Goal: Task Accomplishment & Management: Manage account settings

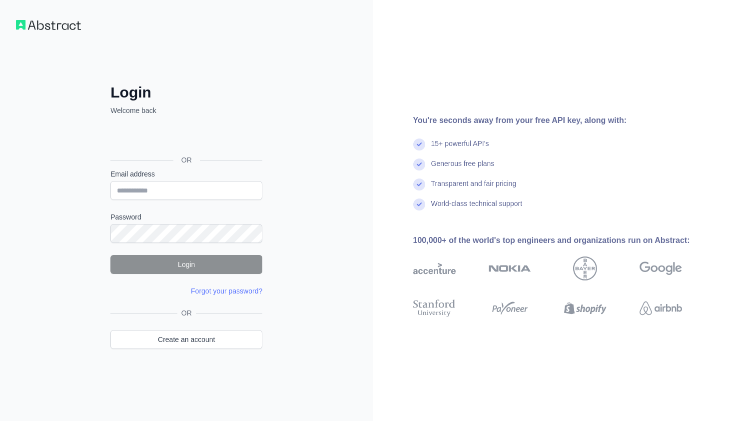
type input "**********"
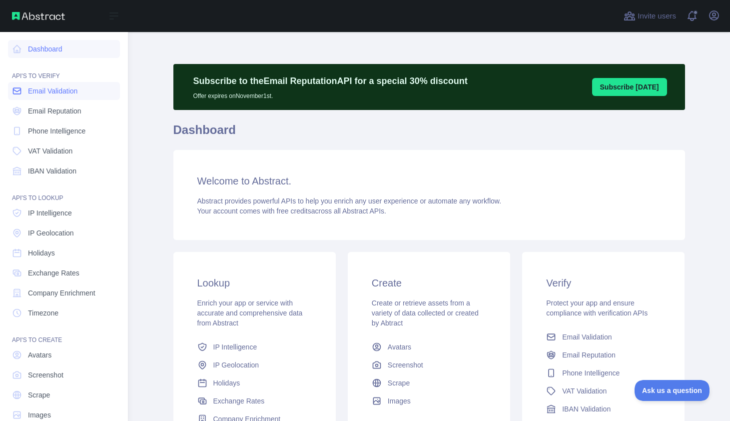
click at [57, 90] on span "Email Validation" at bounding box center [52, 91] width 49 height 10
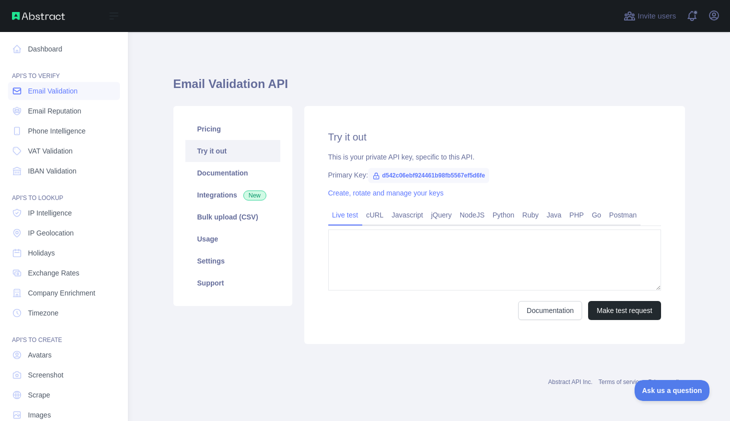
type textarea "**********"
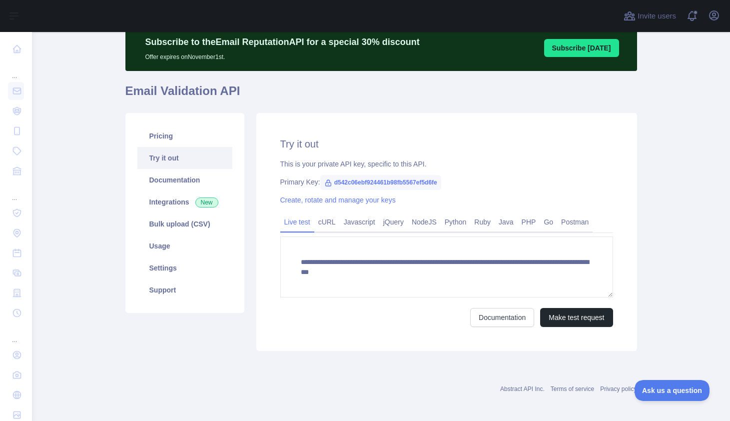
scroll to position [43, 0]
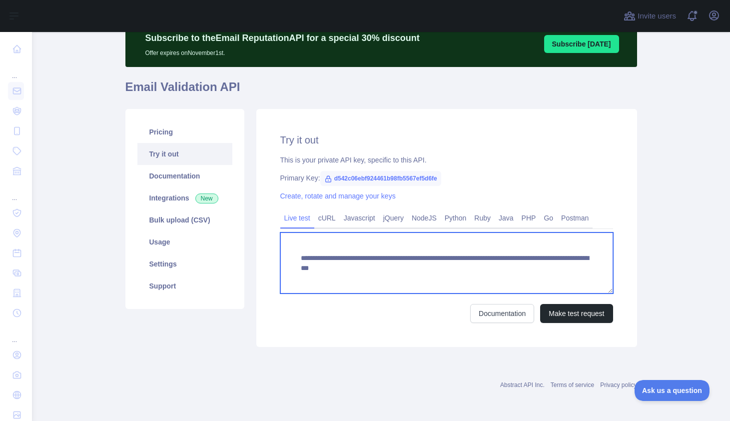
drag, startPoint x: 302, startPoint y: 259, endPoint x: 456, endPoint y: 269, distance: 154.3
click at [456, 269] on textarea "**********" at bounding box center [446, 262] width 333 height 61
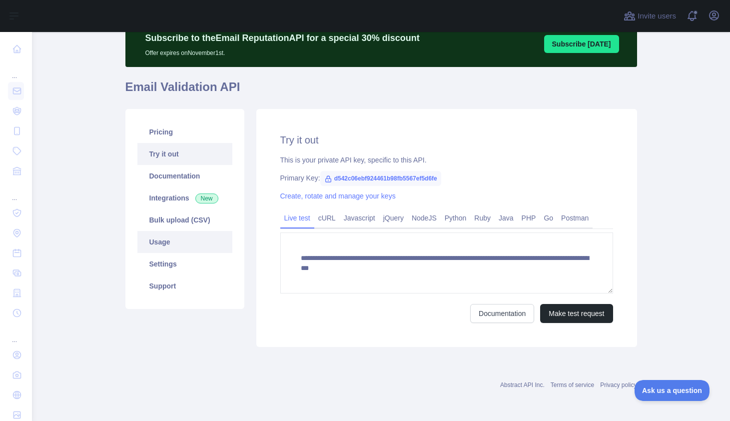
click at [184, 246] on link "Usage" at bounding box center [184, 242] width 95 height 22
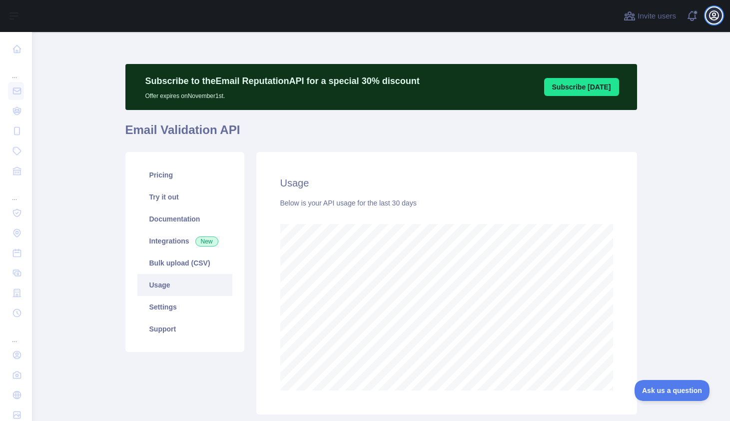
click at [713, 17] on icon "button" at bounding box center [714, 15] width 9 height 9
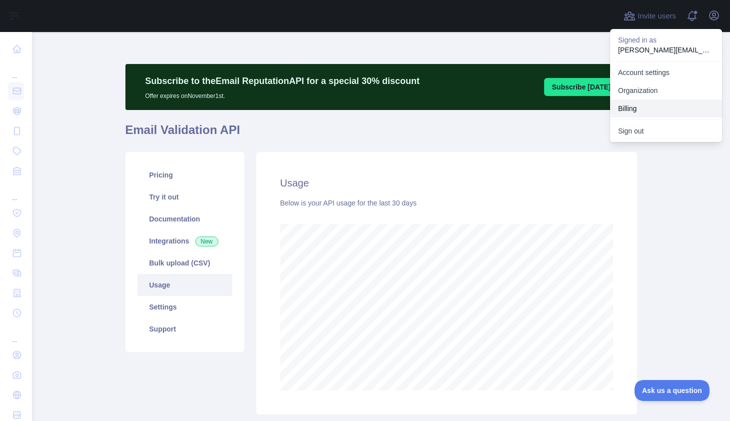
click at [643, 102] on button "Billing" at bounding box center [666, 108] width 112 height 18
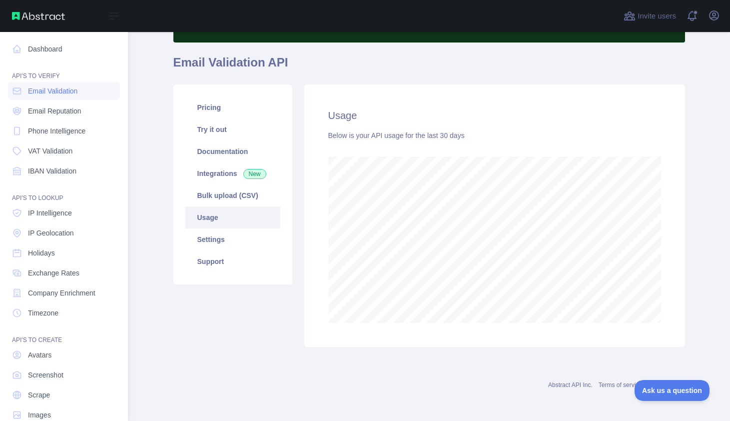
scroll to position [389, 698]
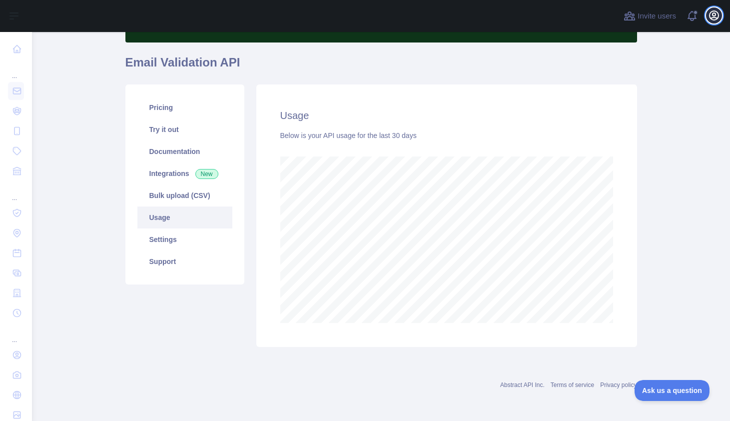
click at [714, 18] on icon "button" at bounding box center [714, 15] width 12 height 12
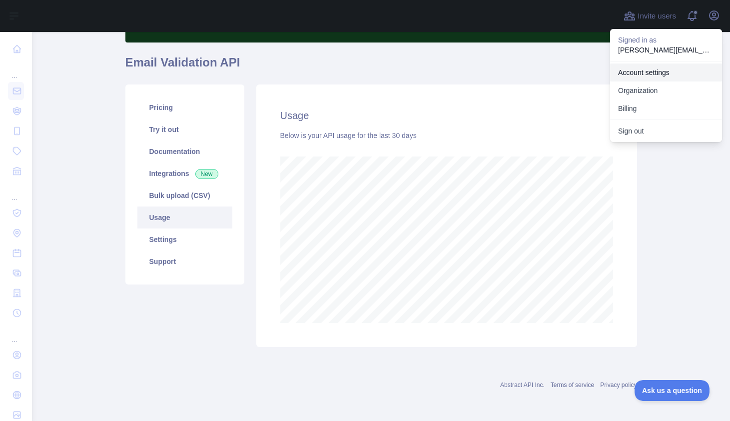
click at [655, 77] on link "Account settings" at bounding box center [666, 72] width 112 height 18
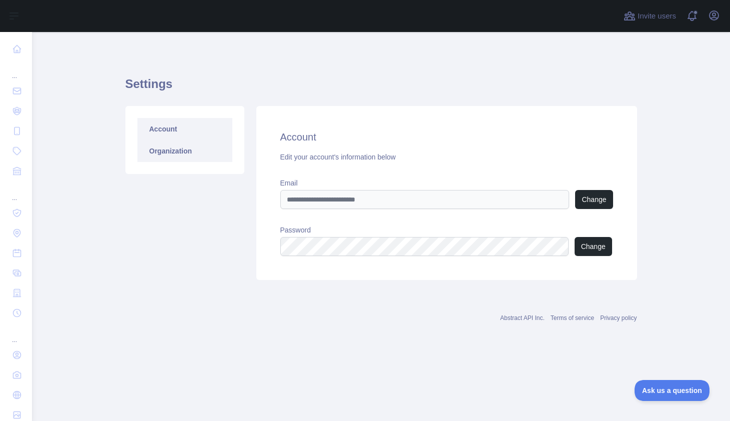
click at [186, 156] on link "Organization" at bounding box center [184, 151] width 95 height 22
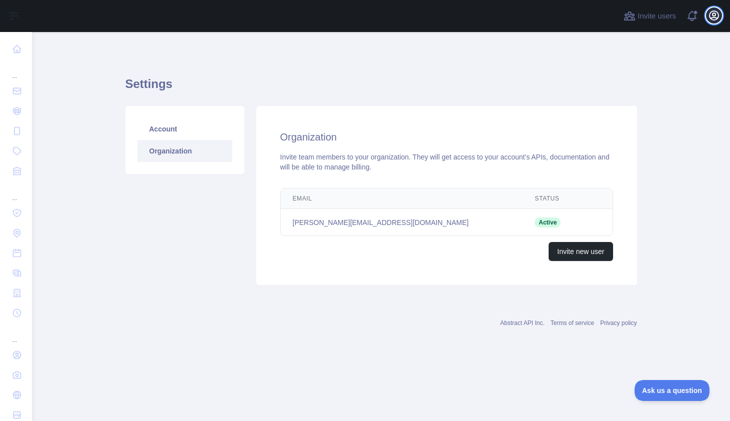
click at [710, 18] on icon "button" at bounding box center [714, 15] width 12 height 12
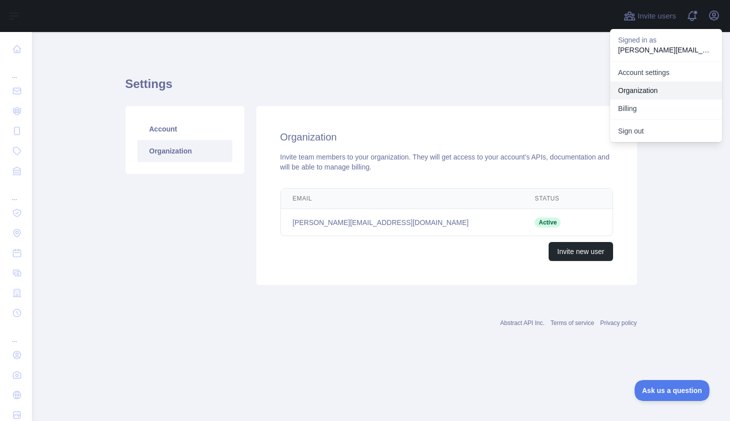
drag, startPoint x: 659, startPoint y: 105, endPoint x: 663, endPoint y: 88, distance: 17.4
click at [663, 88] on div "Account settings Organization Billing" at bounding box center [666, 90] width 112 height 58
click at [663, 88] on link "Organization" at bounding box center [666, 90] width 112 height 18
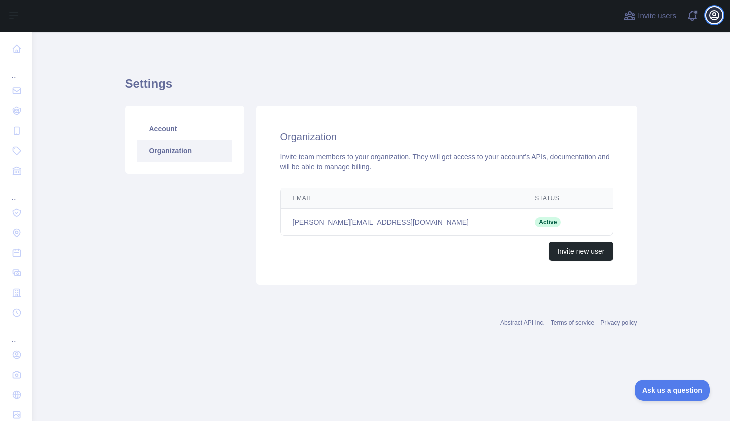
click at [719, 9] on button "Open user menu" at bounding box center [714, 15] width 16 height 16
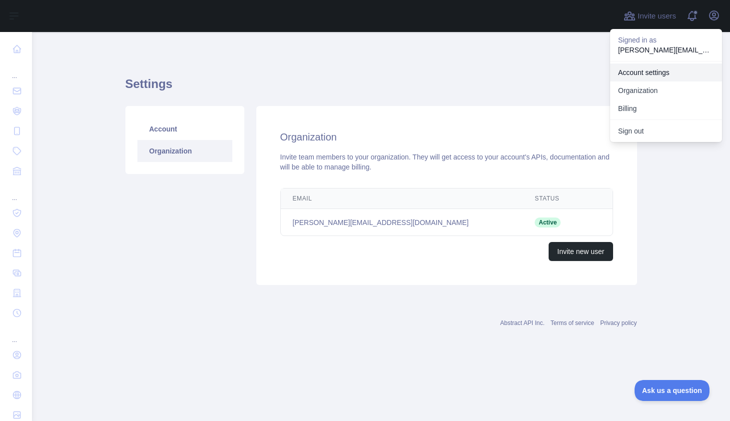
click at [660, 76] on link "Account settings" at bounding box center [666, 72] width 112 height 18
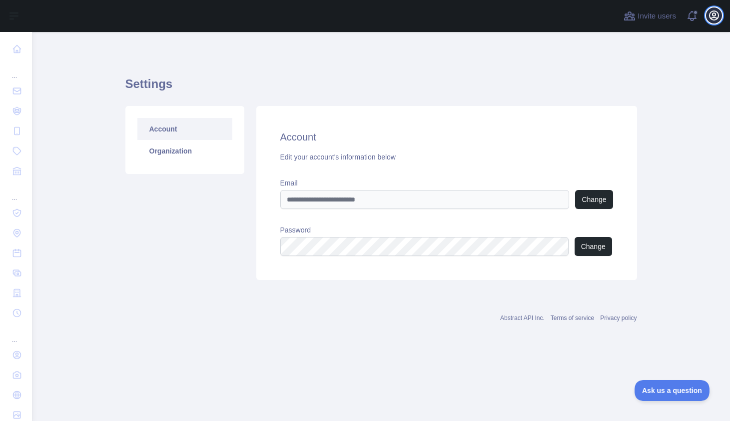
click at [716, 19] on icon "button" at bounding box center [714, 15] width 9 height 9
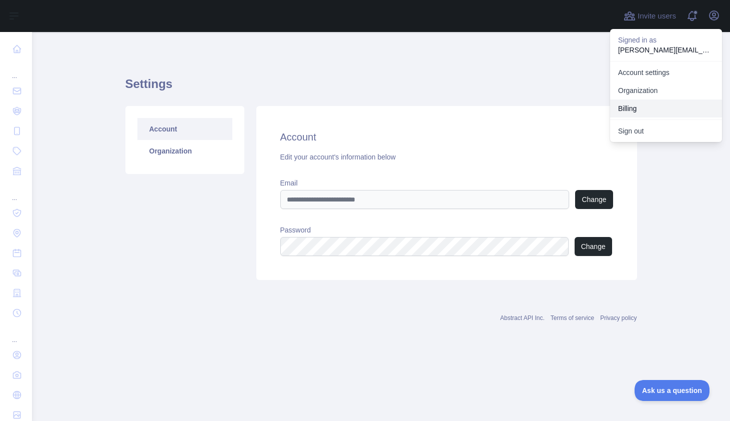
click at [643, 110] on button "Billing" at bounding box center [666, 108] width 112 height 18
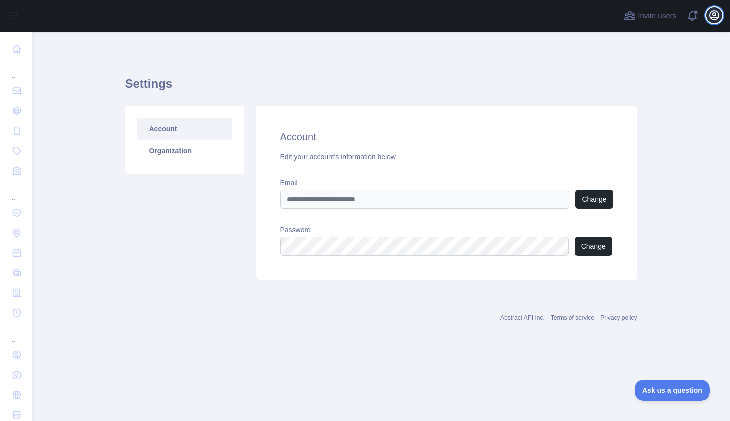
click at [716, 13] on icon "button" at bounding box center [714, 15] width 12 height 12
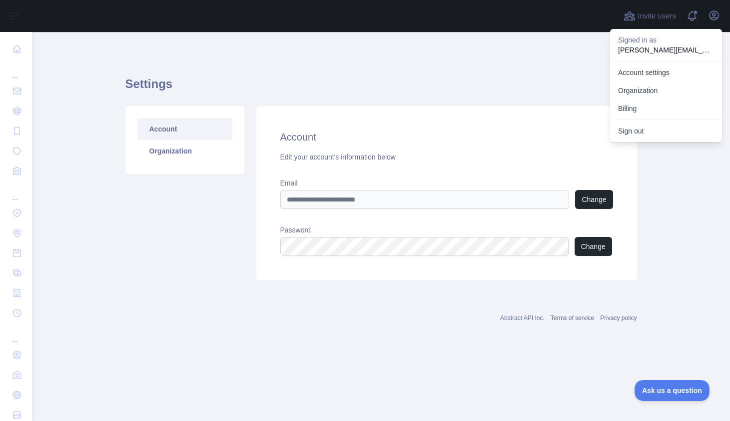
click at [76, 199] on main "Settings Account Organization Account Edit your account's information below Ema…" at bounding box center [381, 226] width 698 height 389
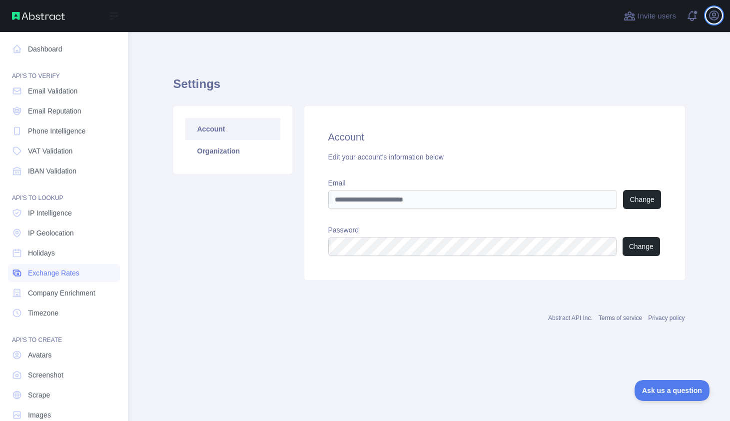
scroll to position [19, 0]
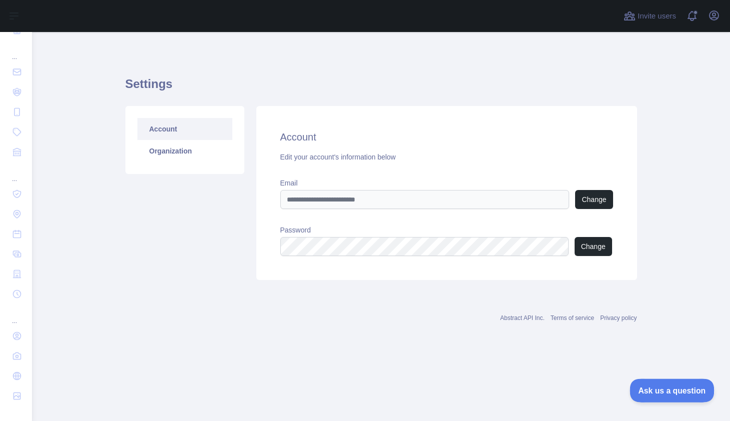
click at [657, 384] on button "Ask us a question" at bounding box center [667, 388] width 75 height 21
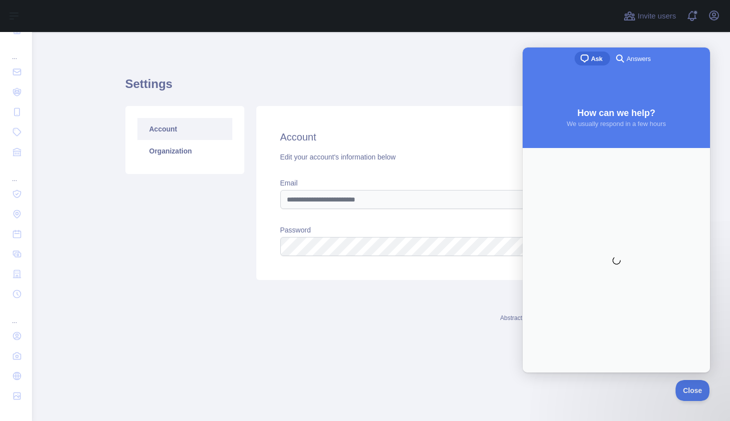
scroll to position [0, 0]
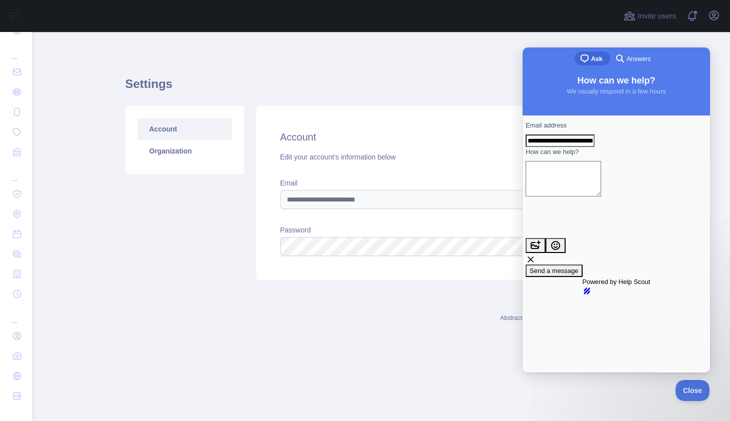
type input "**********"
type textarea "******"
click at [638, 58] on span "Answers" at bounding box center [639, 59] width 24 height 10
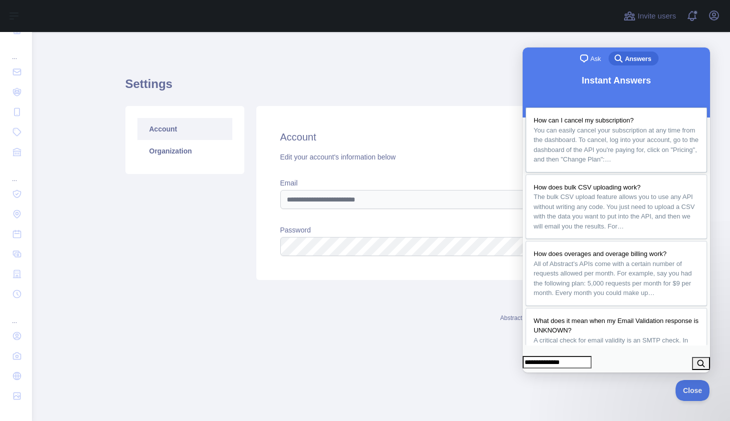
type input "**********"
click at [620, 151] on span "You can easily cancel your subscription at any time from the dashboard. To canc…" at bounding box center [616, 144] width 165 height 37
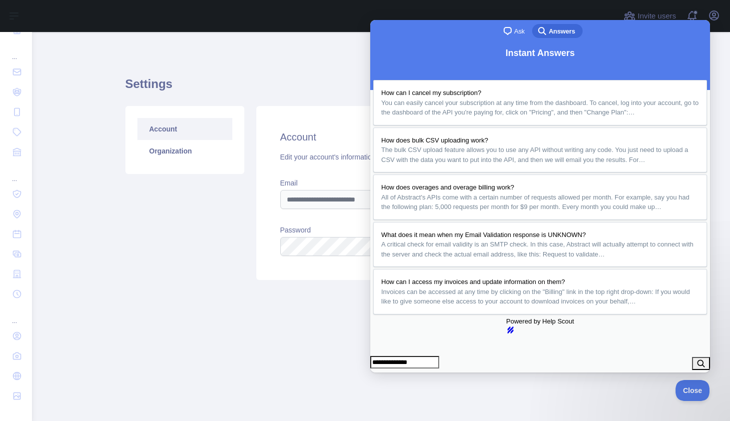
click at [299, 65] on div "Settings Account Organization Account Edit your account's information below Ema…" at bounding box center [381, 175] width 512 height 238
click at [389, 373] on button "Close" at bounding box center [380, 379] width 18 height 13
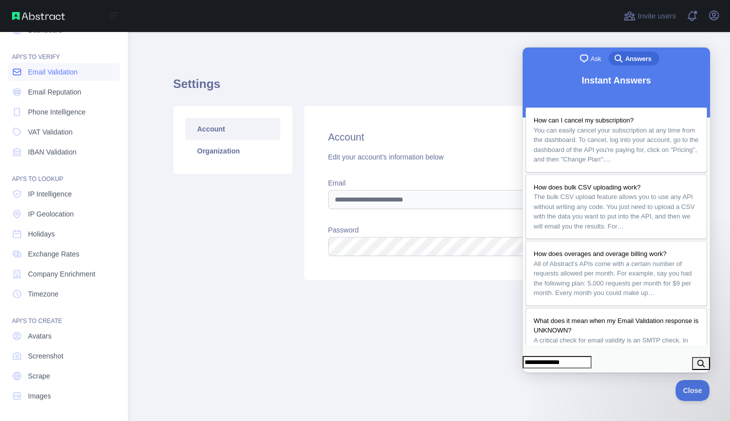
click at [41, 73] on span "Email Validation" at bounding box center [52, 72] width 49 height 10
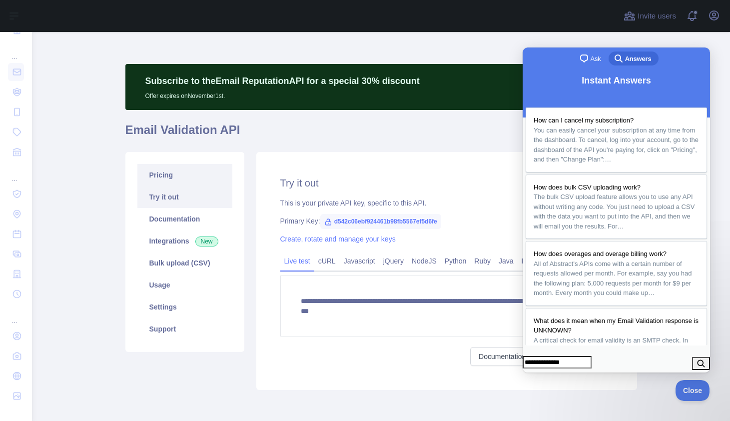
click at [189, 177] on link "Pricing" at bounding box center [184, 175] width 95 height 22
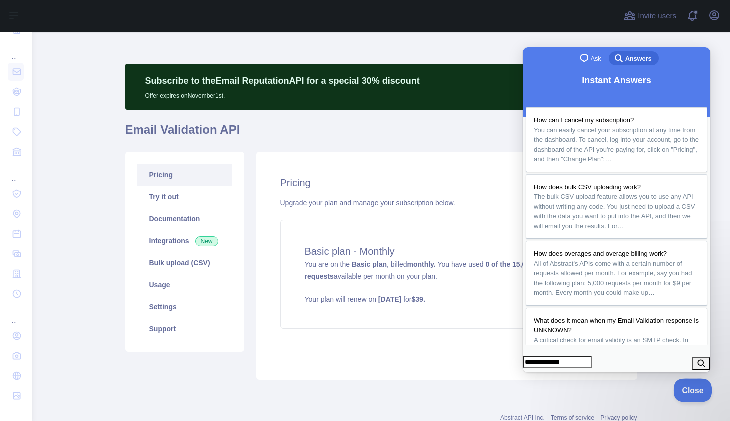
click at [701, 390] on span "Close" at bounding box center [690, 388] width 34 height 7
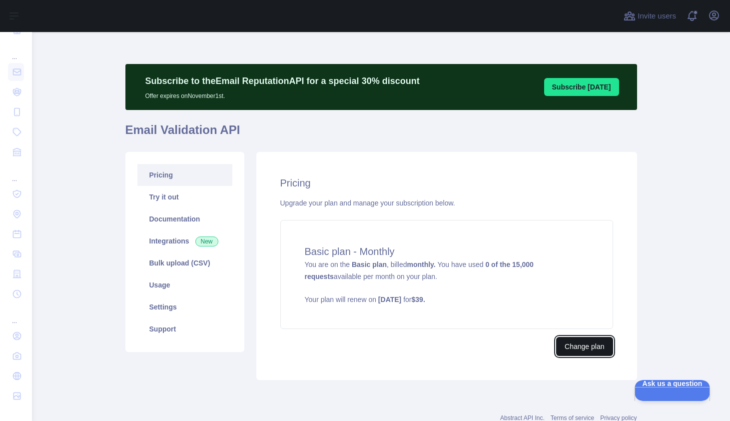
click at [599, 345] on button "Change plan" at bounding box center [584, 346] width 56 height 19
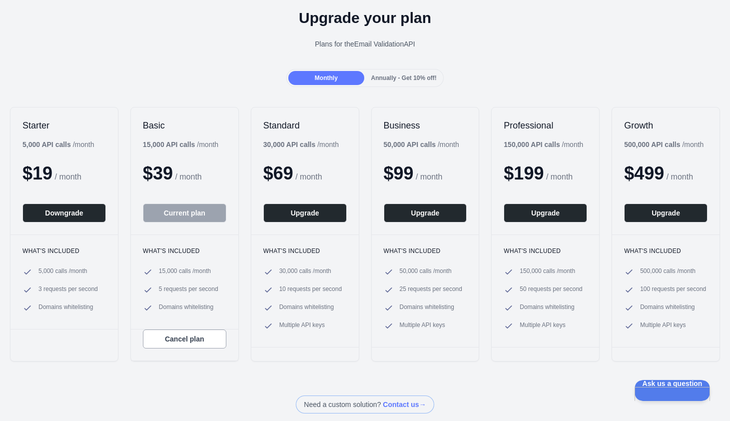
scroll to position [41, 0]
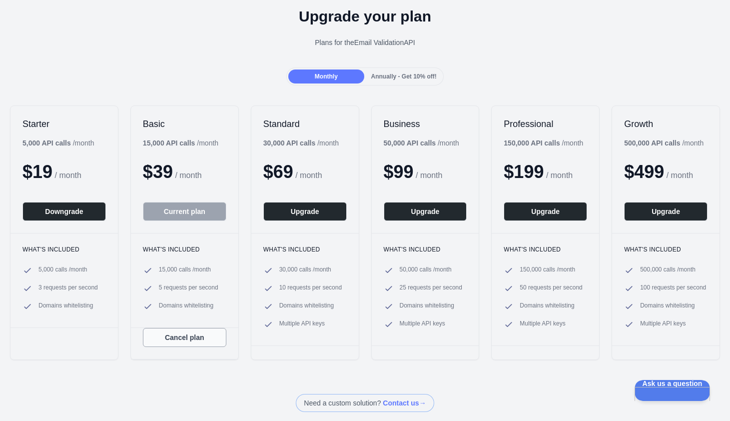
click at [199, 339] on button "Cancel plan" at bounding box center [184, 337] width 83 height 19
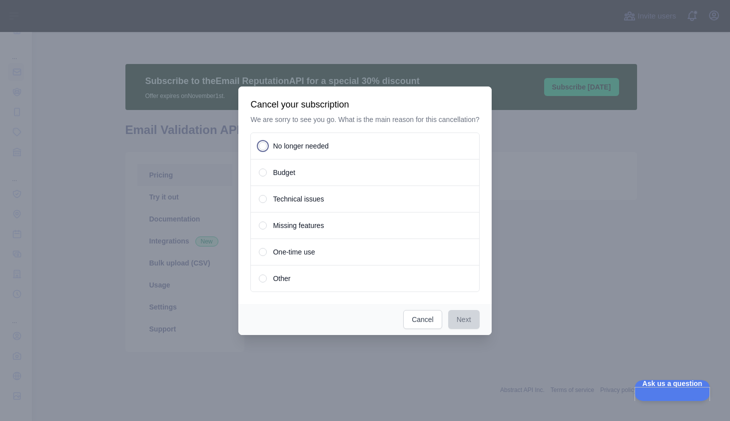
click at [321, 149] on span "No longer needed" at bounding box center [300, 146] width 55 height 10
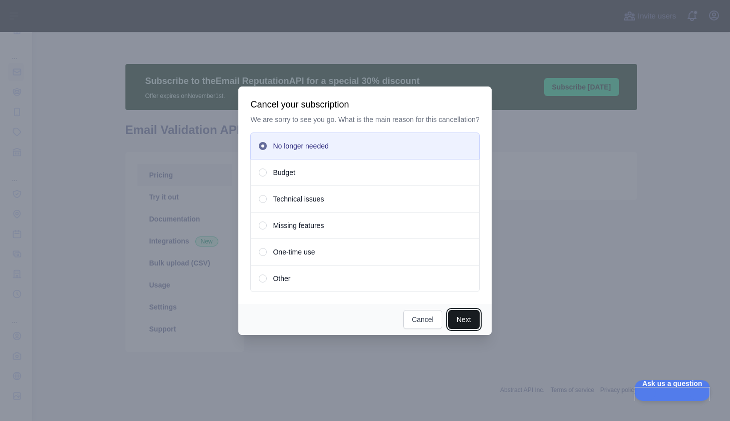
click at [470, 328] on button "Next" at bounding box center [463, 319] width 31 height 19
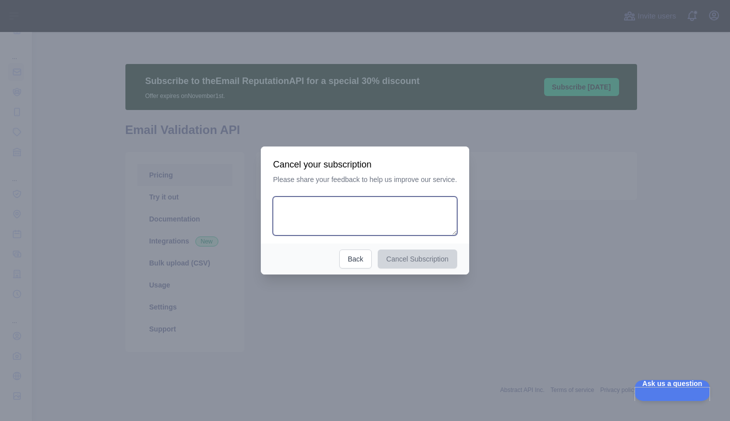
click at [411, 207] on textarea at bounding box center [365, 215] width 184 height 39
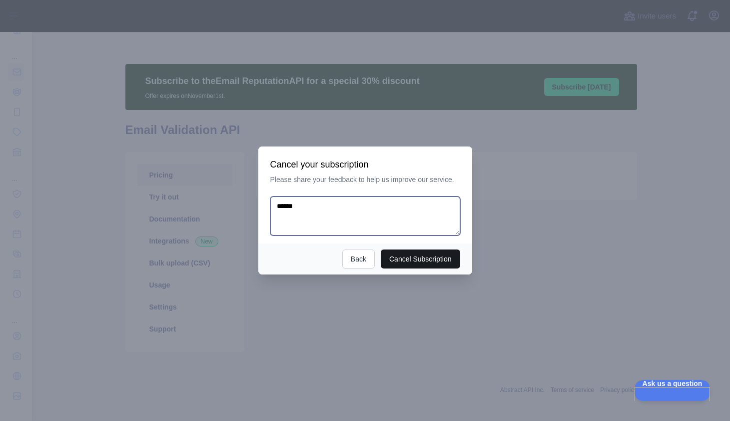
type textarea "******"
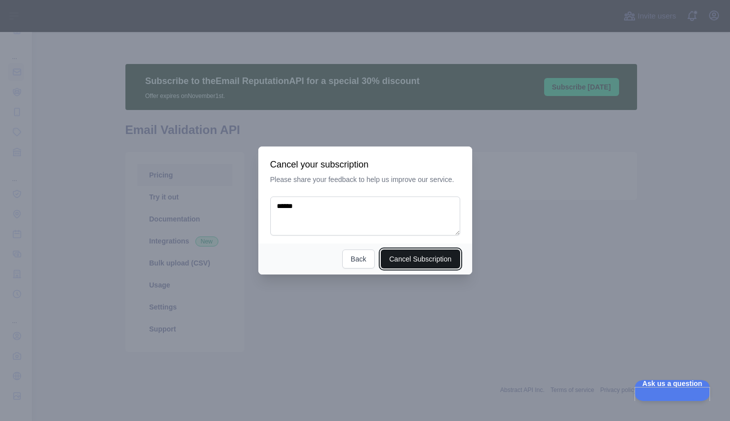
click at [437, 266] on button "Cancel Subscription" at bounding box center [420, 258] width 79 height 19
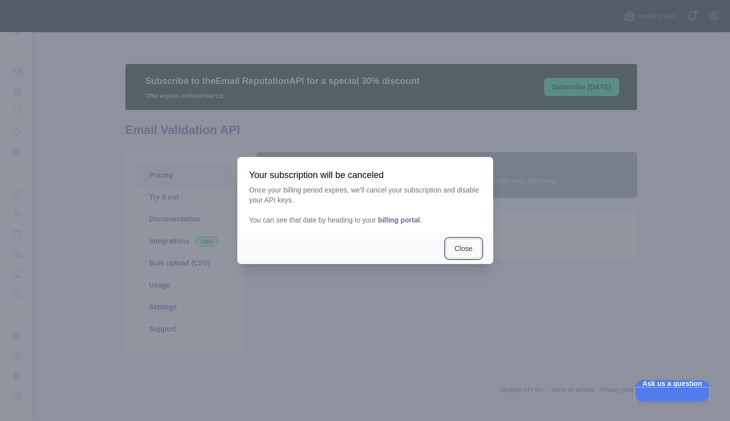
click at [459, 246] on button "Close" at bounding box center [463, 248] width 35 height 19
